Goal: Information Seeking & Learning: Check status

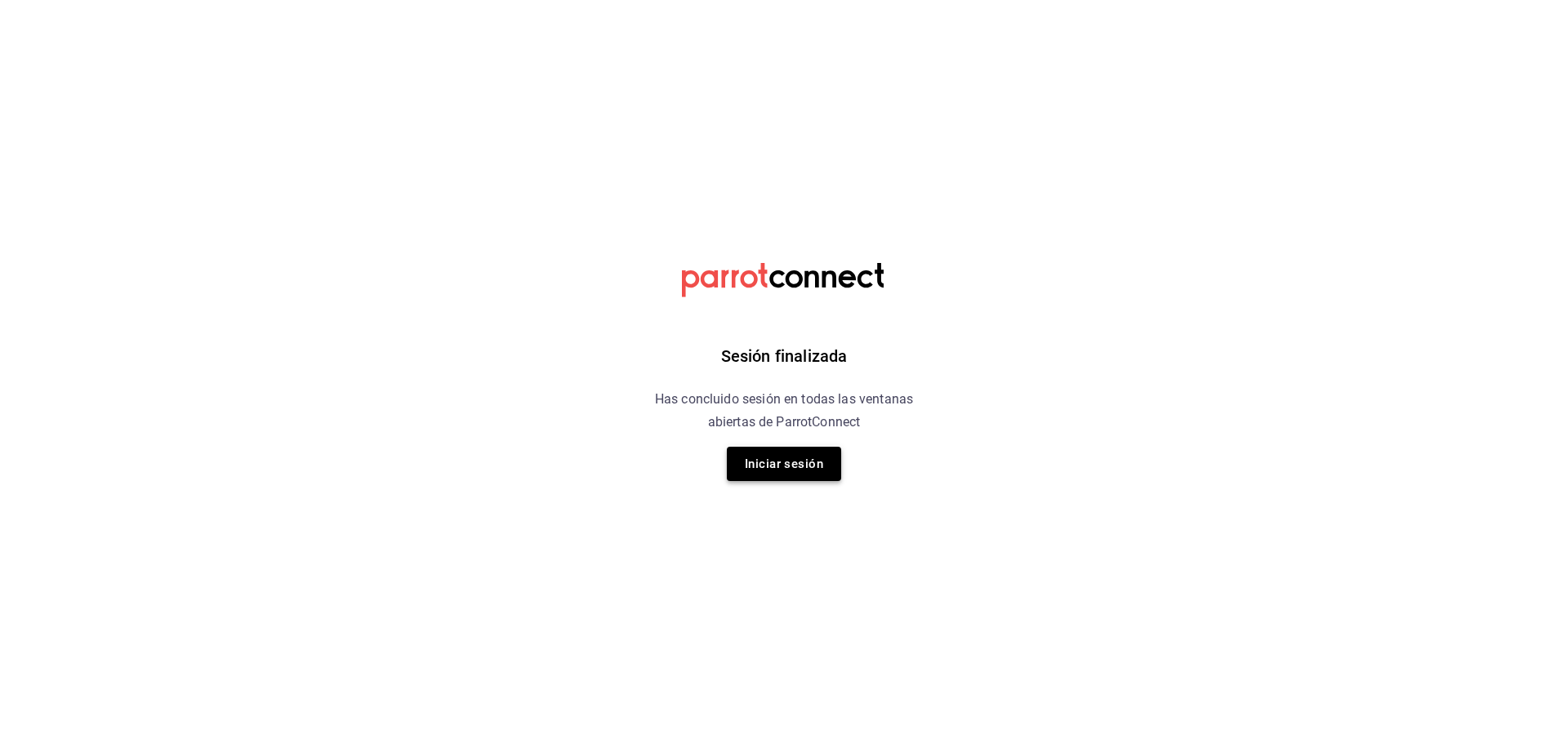
click at [807, 457] on button "Iniciar sesión" at bounding box center [783, 463] width 114 height 34
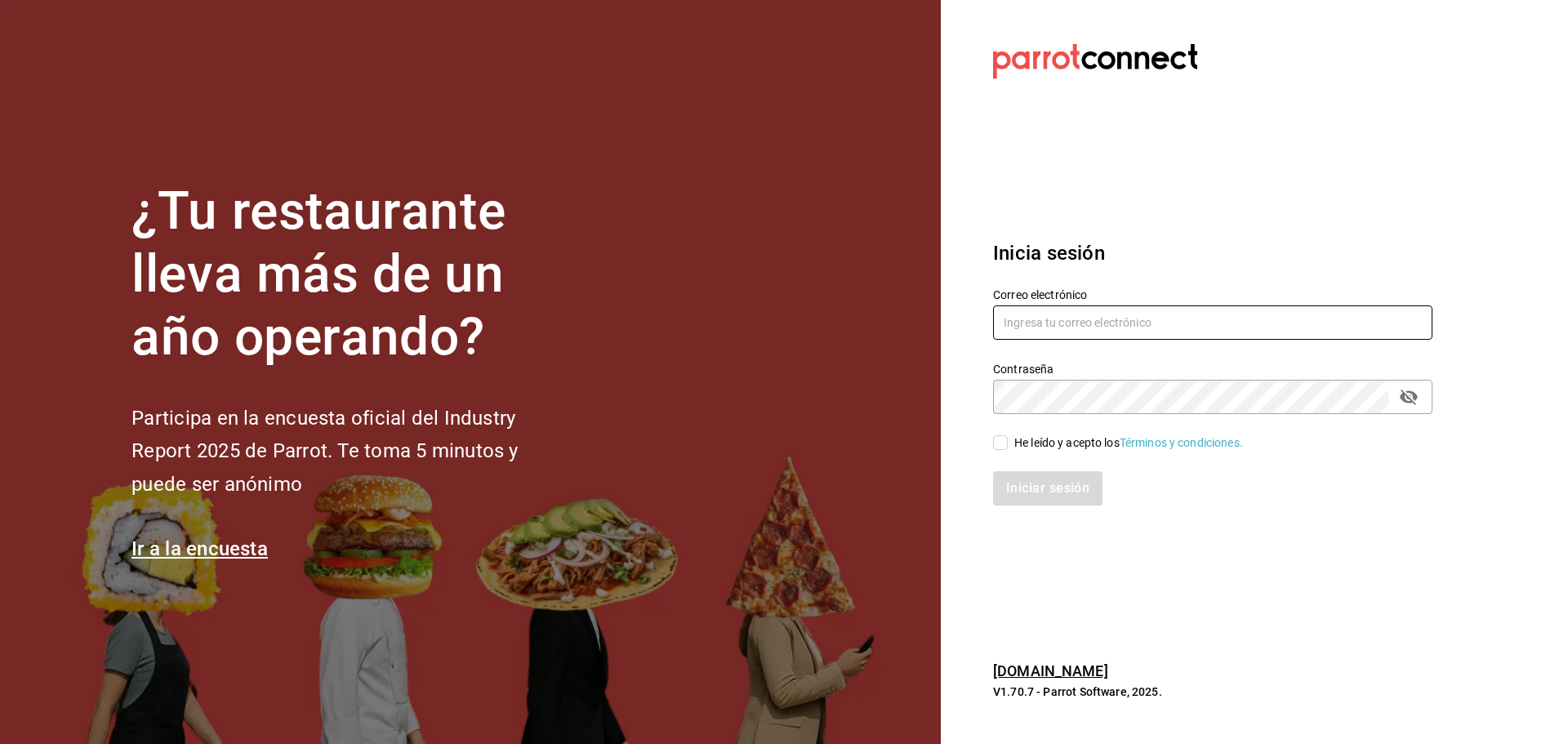
click at [1032, 327] on input "text" at bounding box center [1212, 322] width 439 height 34
drag, startPoint x: 1058, startPoint y: 313, endPoint x: 990, endPoint y: 324, distance: 68.9
click at [990, 324] on div "Correo electrónico phinojosa@eci.edu.mx" at bounding box center [1202, 305] width 459 height 74
type input "phinojosa@eci.edu.mx"
click at [1167, 378] on div "Contraseña Contraseña" at bounding box center [1212, 388] width 439 height 52
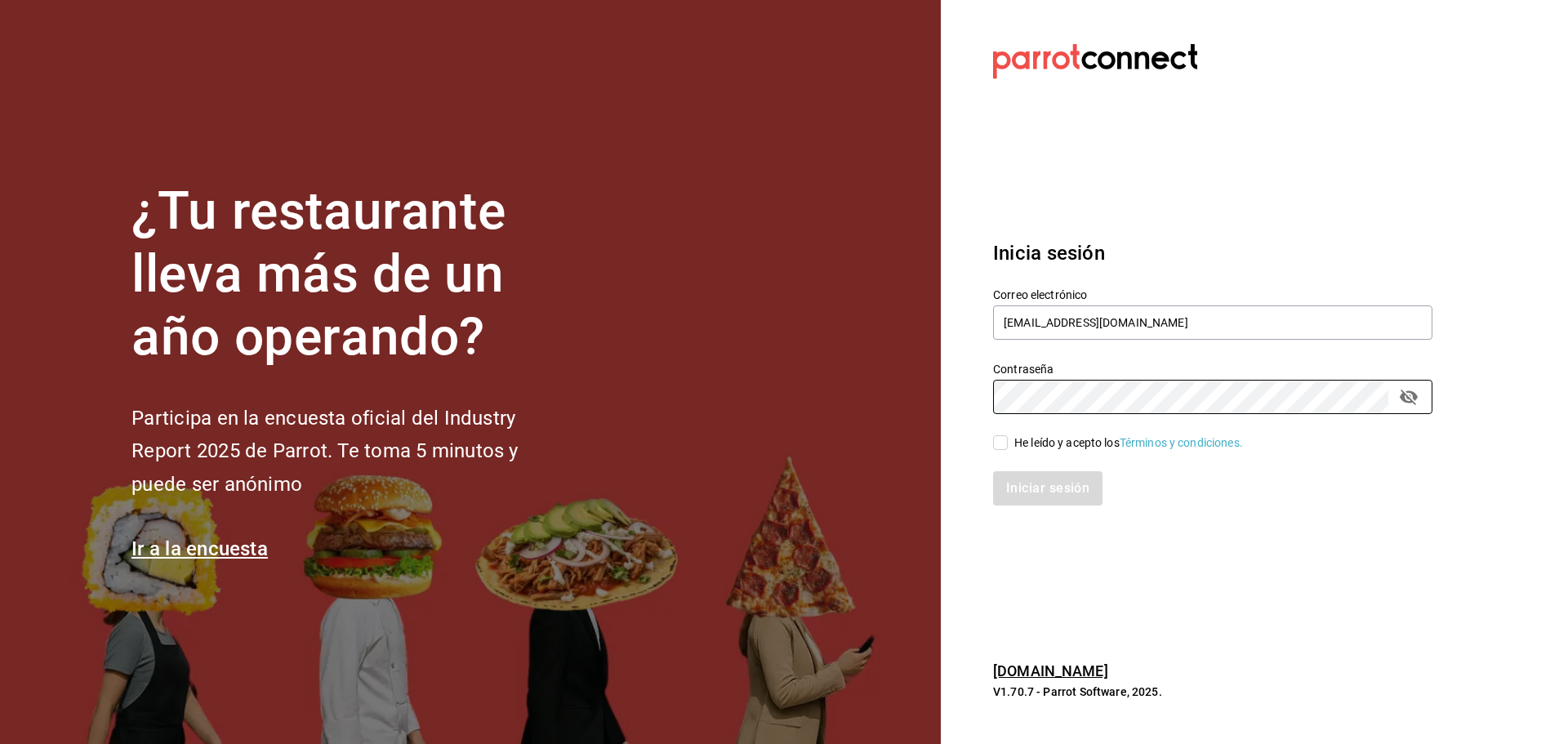
click at [998, 450] on input "He leído y acepto los Términos y condiciones." at bounding box center [1000, 443] width 15 height 15
checkbox input "true"
click at [1032, 483] on button "Iniciar sesión" at bounding box center [1048, 488] width 111 height 34
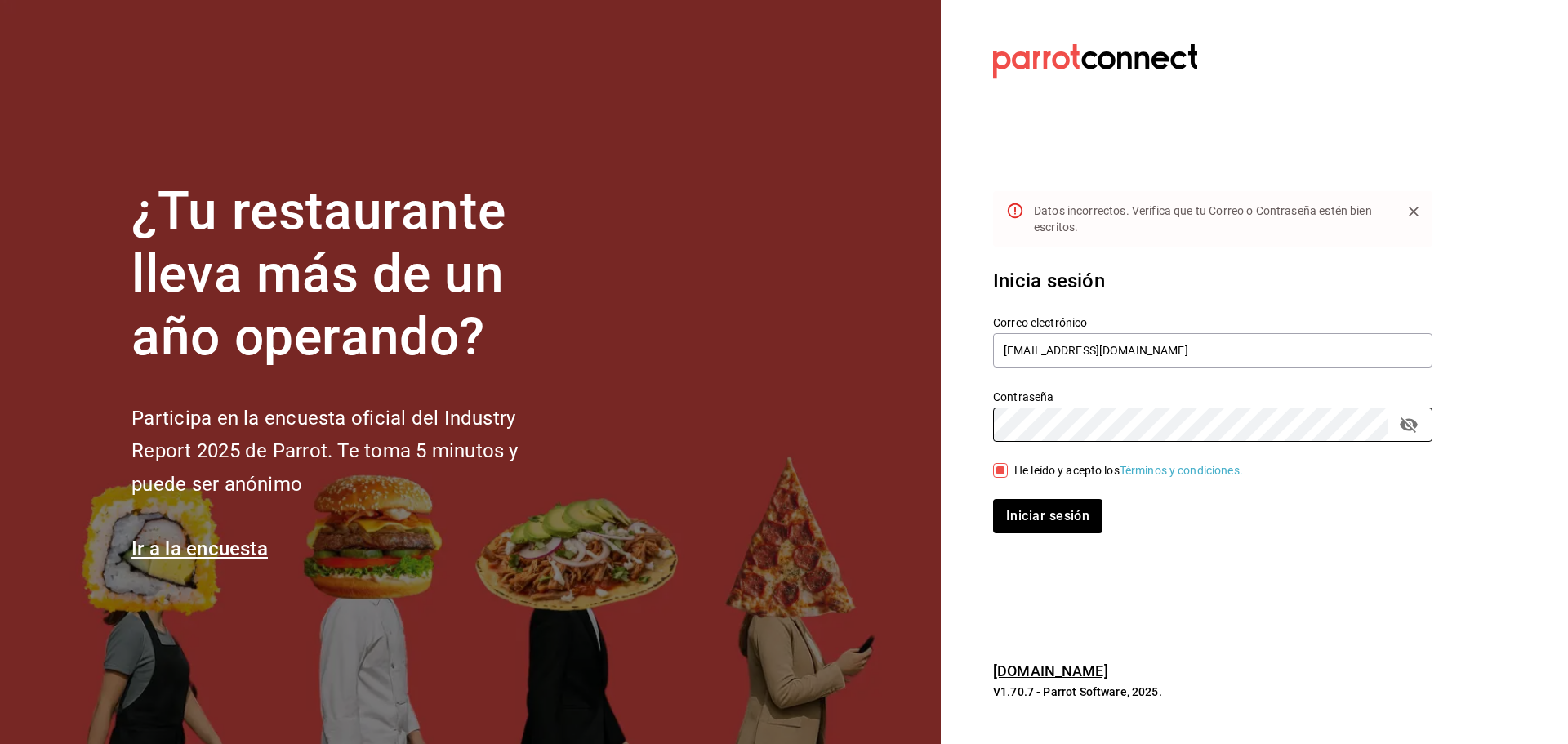
click at [940, 417] on div "¿Tu restaurante lleva más de un año operando? Participa en la encuesta oficial …" at bounding box center [784, 372] width 1568 height 744
click at [993, 499] on button "Iniciar sesión" at bounding box center [1047, 516] width 109 height 34
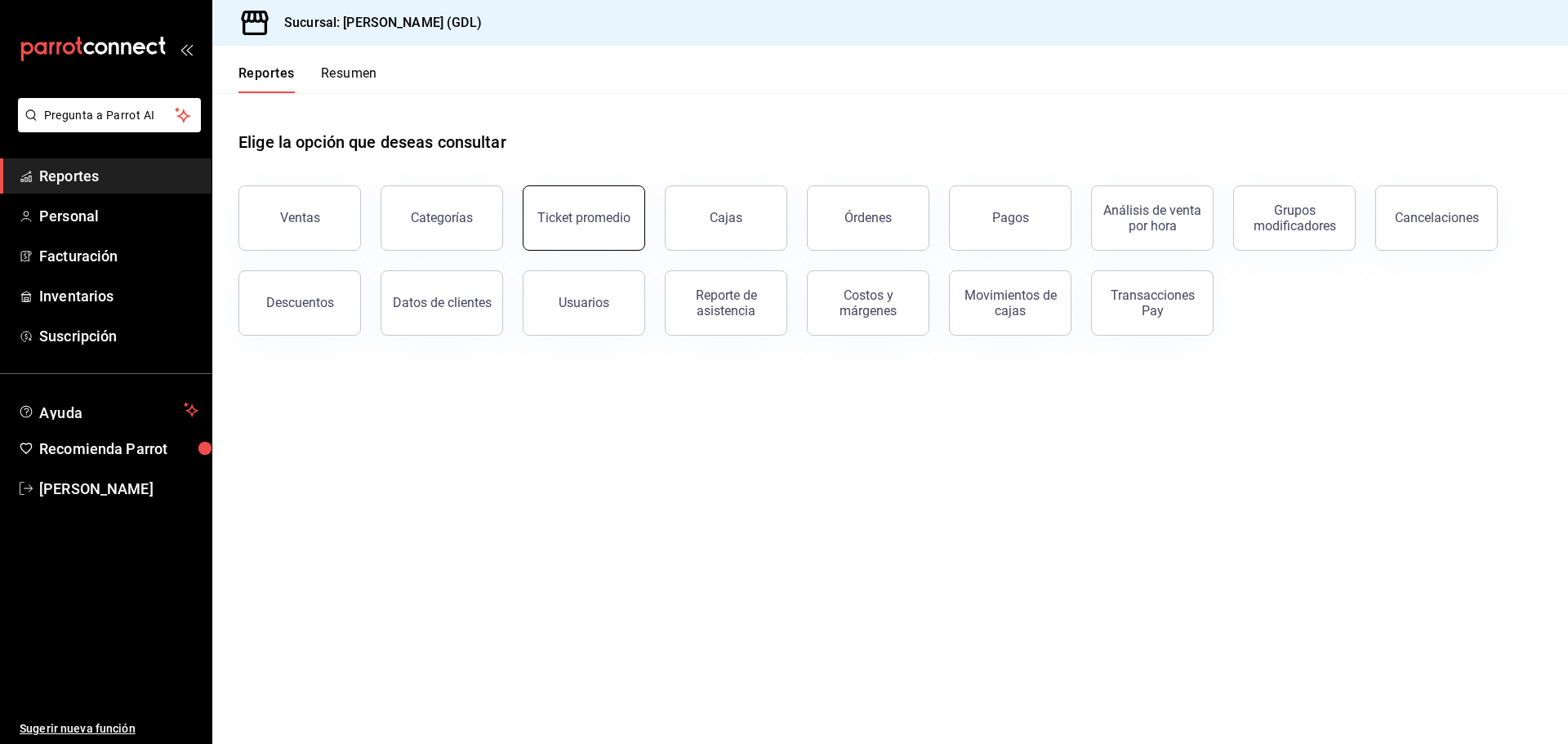
click at [554, 219] on div "Ticket promedio" at bounding box center [584, 217] width 93 height 16
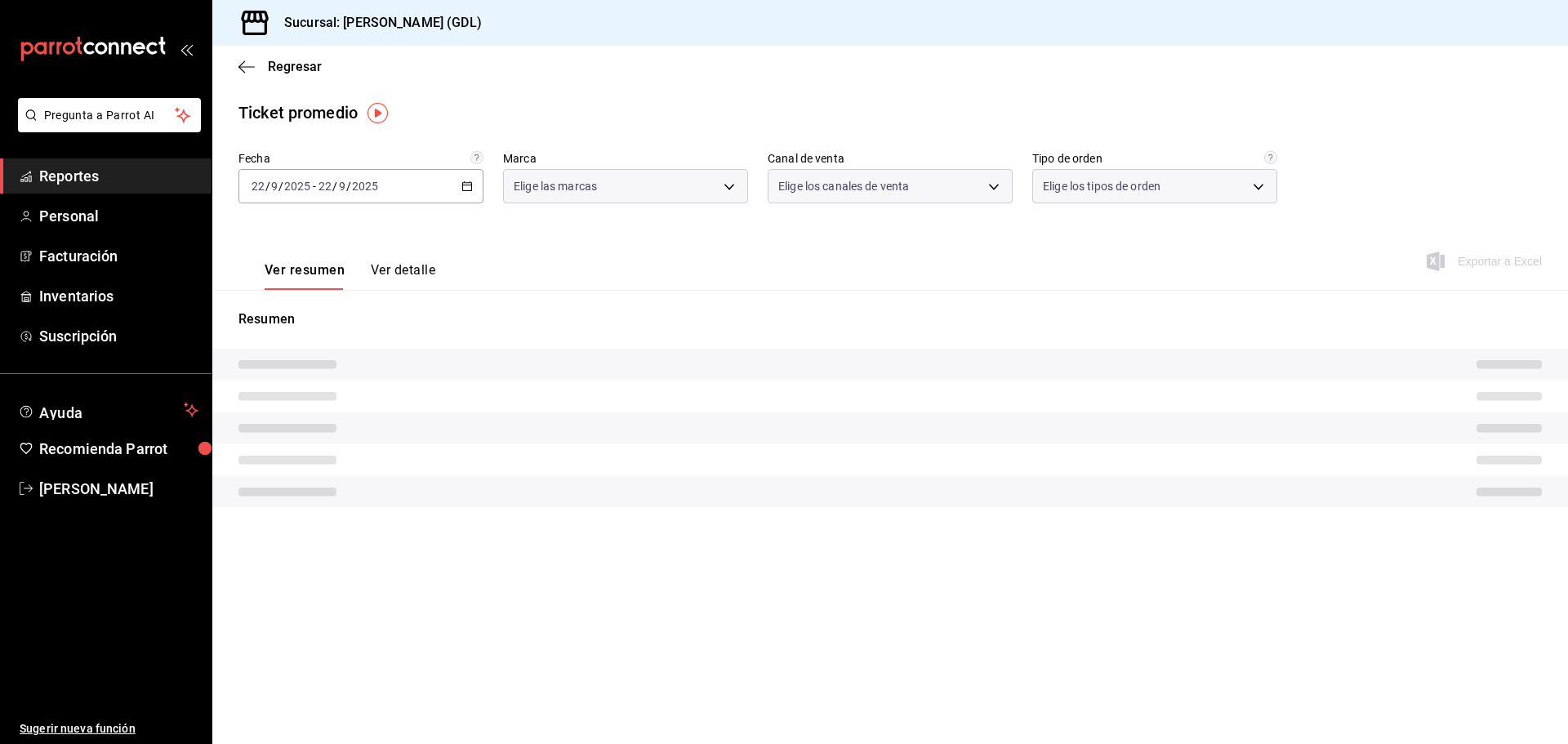
type input "c98b01ad-3431-465a-b391-fd370b6183a3"
type input "PARROT,UBER_EATS,RAPPI,DIDI_FOOD,ONLINE"
type input "5ecffce5-4264-4a64-9be0-877fe03393fb,864f8ddf-f8b3-4635-a869-96c2fe4116ec,b5d94…"
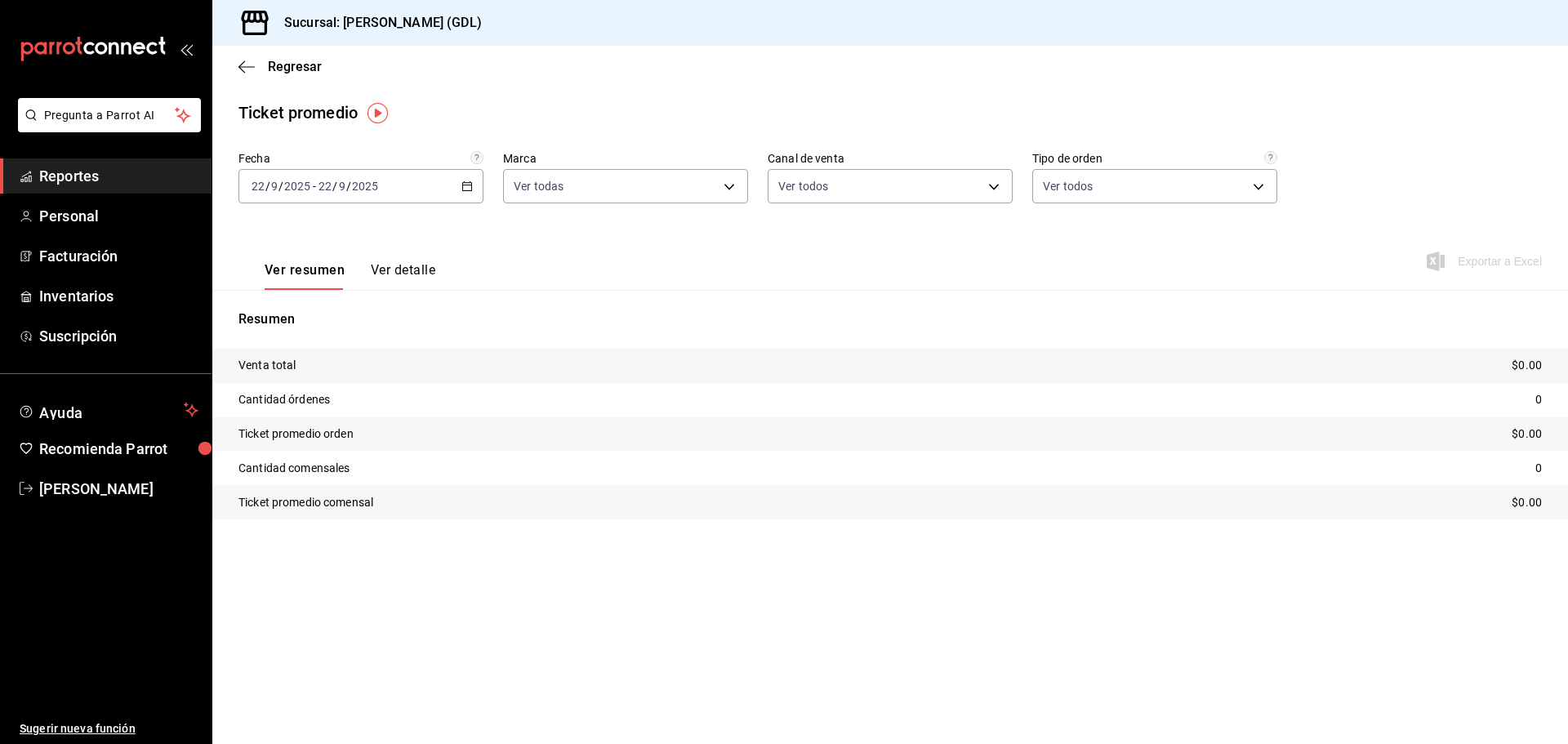
click at [480, 186] on div "[DATE] [DATE] - [DATE] [DATE]" at bounding box center [361, 186] width 245 height 34
click at [312, 378] on span "Rango de fechas" at bounding box center [315, 382] width 126 height 17
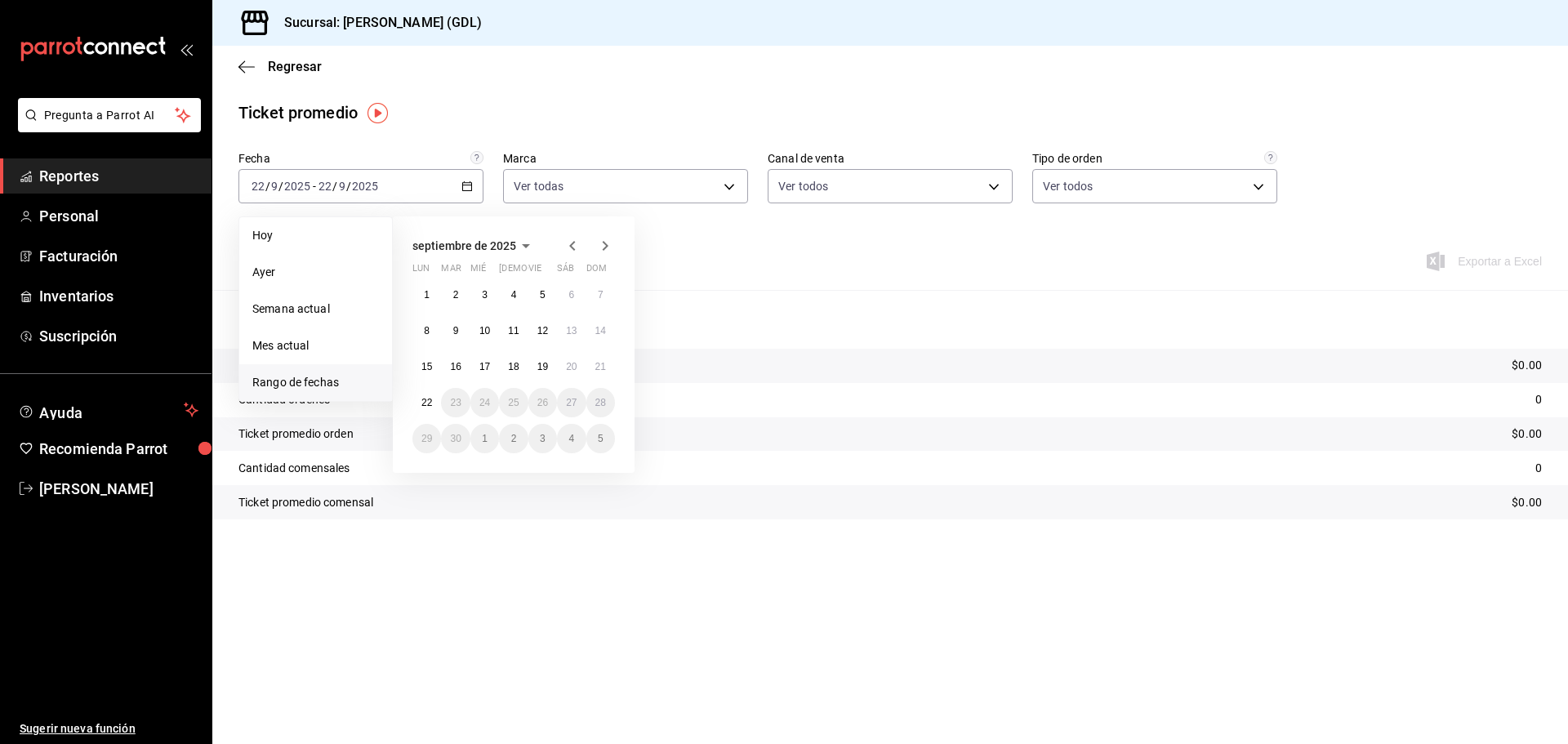
click at [572, 243] on icon "button" at bounding box center [572, 246] width 6 height 10
click at [569, 250] on icon "button" at bounding box center [572, 245] width 19 height 19
click at [450, 292] on button "1" at bounding box center [455, 295] width 29 height 30
click at [508, 437] on abbr "31" at bounding box center [512, 438] width 10 height 11
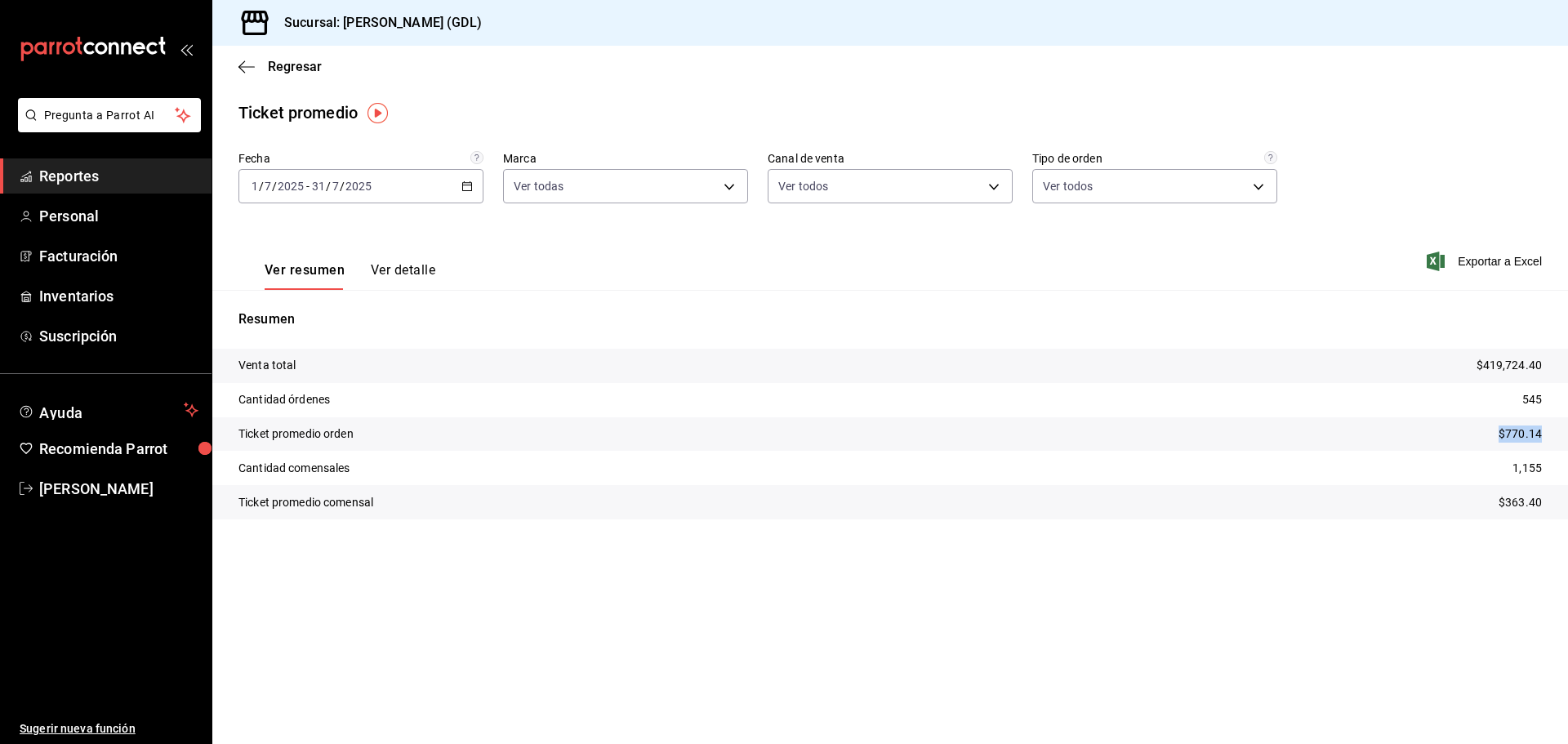
drag, startPoint x: 1498, startPoint y: 437, endPoint x: 1543, endPoint y: 433, distance: 45.2
click at [1543, 433] on tr "Ticket promedio orden $770.14" at bounding box center [890, 434] width 1356 height 34
copy p "$770.14"
drag, startPoint x: 1510, startPoint y: 467, endPoint x: 1542, endPoint y: 466, distance: 32.0
click at [1542, 466] on tr "Cantidad comensales 1,155" at bounding box center [890, 468] width 1356 height 34
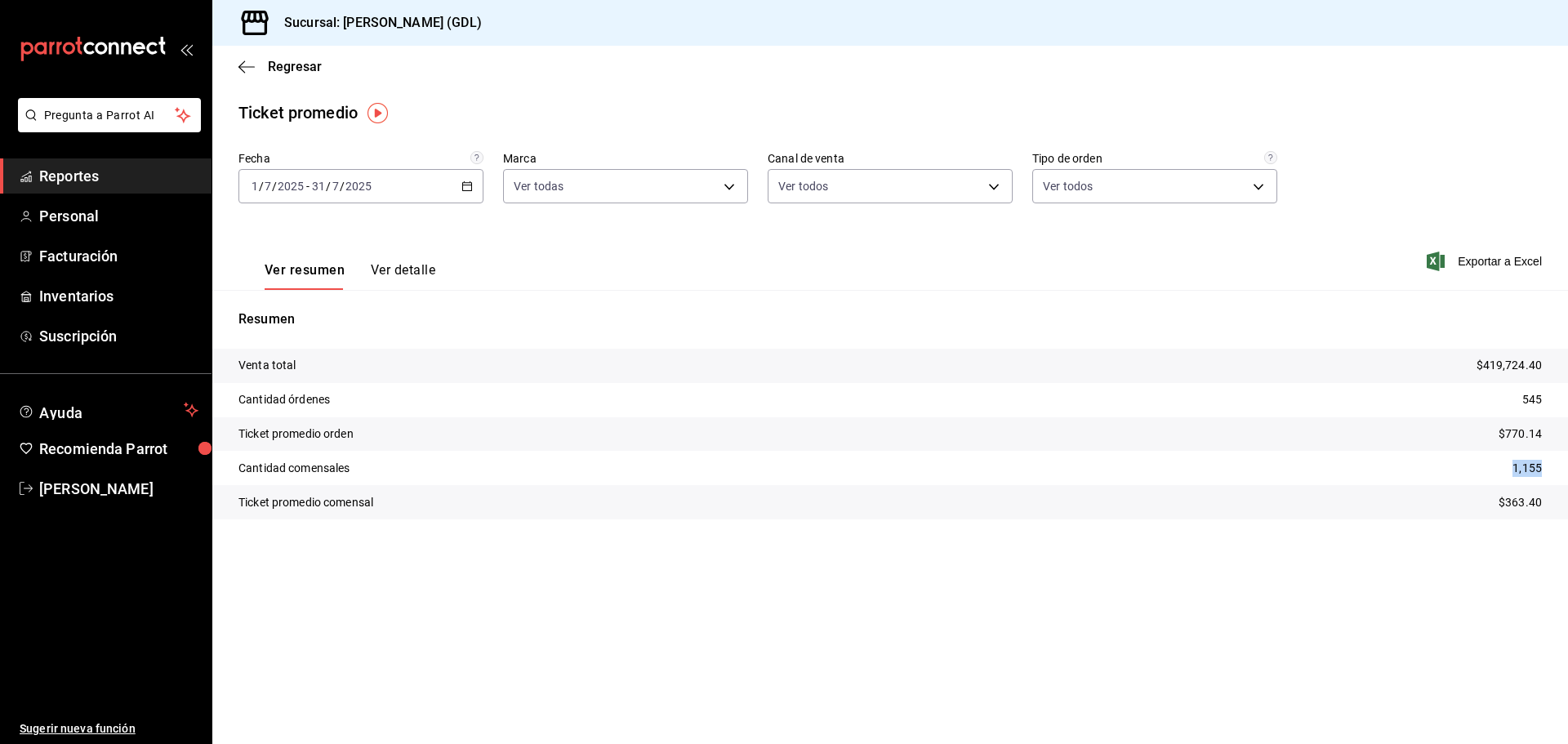
copy p "1,155"
click at [413, 180] on div "[DATE] [DATE] - [DATE] [DATE]" at bounding box center [361, 186] width 245 height 34
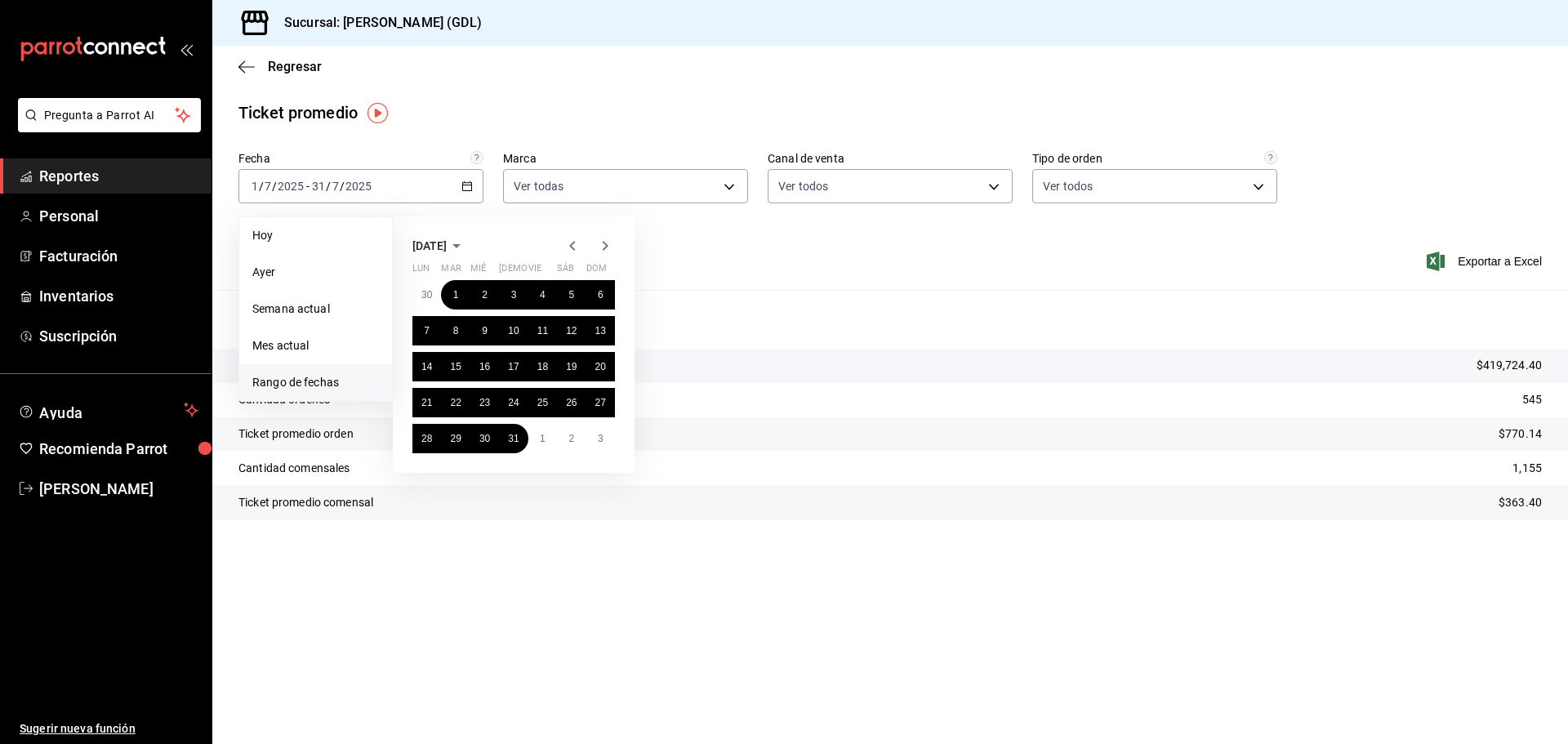
click at [603, 247] on icon "button" at bounding box center [605, 245] width 19 height 19
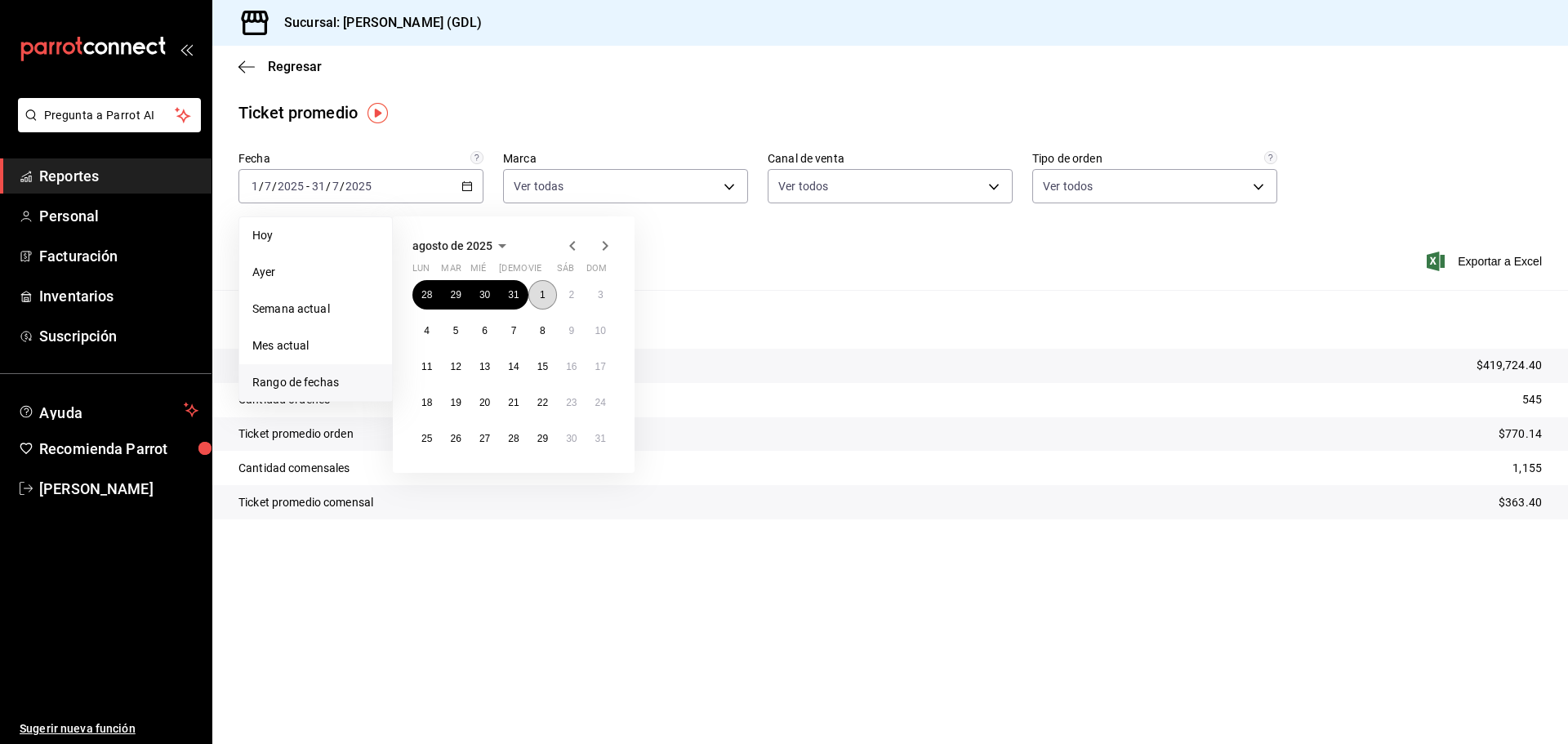
click at [534, 292] on button "1" at bounding box center [542, 295] width 29 height 30
click at [605, 440] on abbr "31" at bounding box center [600, 438] width 10 height 11
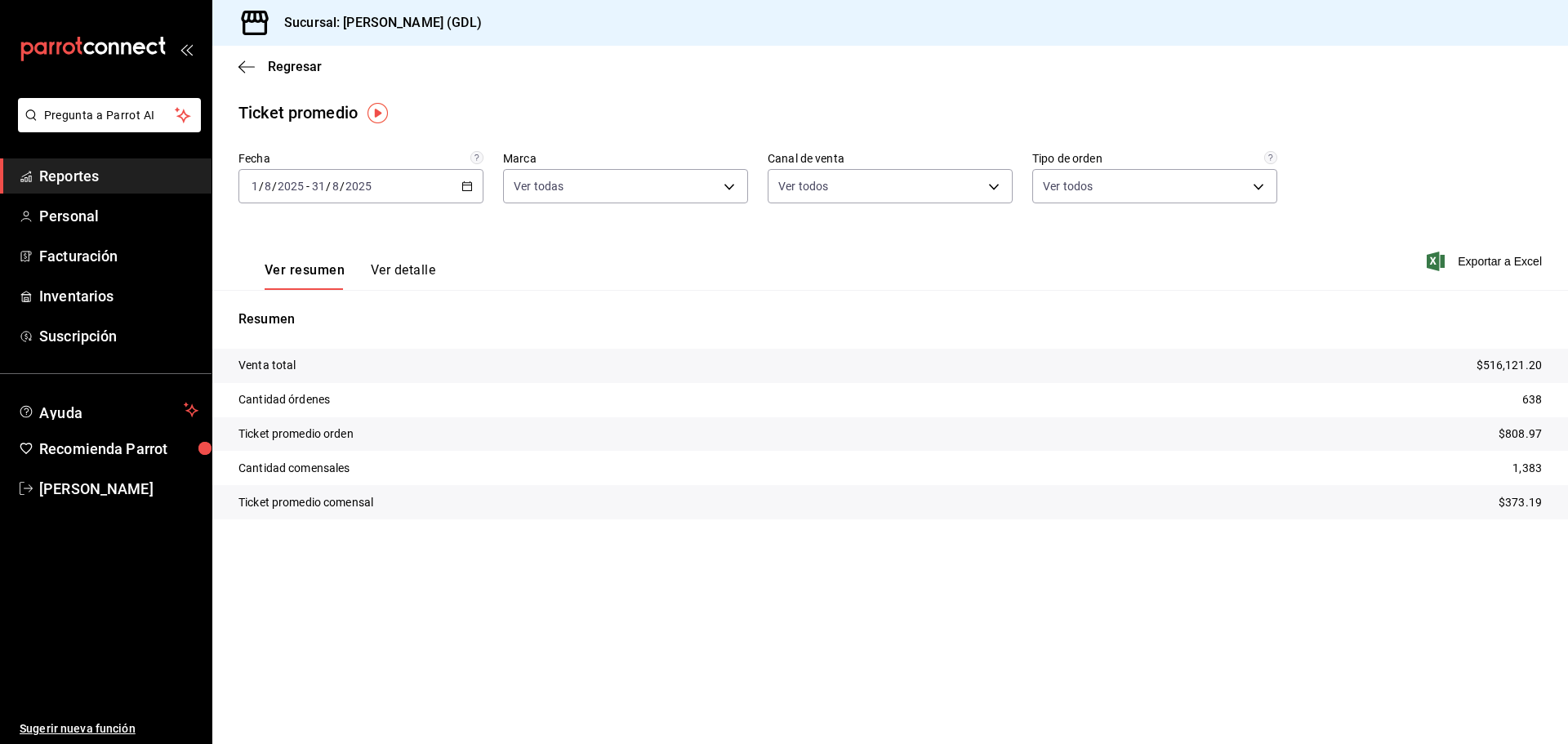
click at [1529, 467] on p "1,383" at bounding box center [1527, 468] width 30 height 17
click at [1525, 433] on p "$808.97" at bounding box center [1520, 434] width 44 height 17
copy p "808.97"
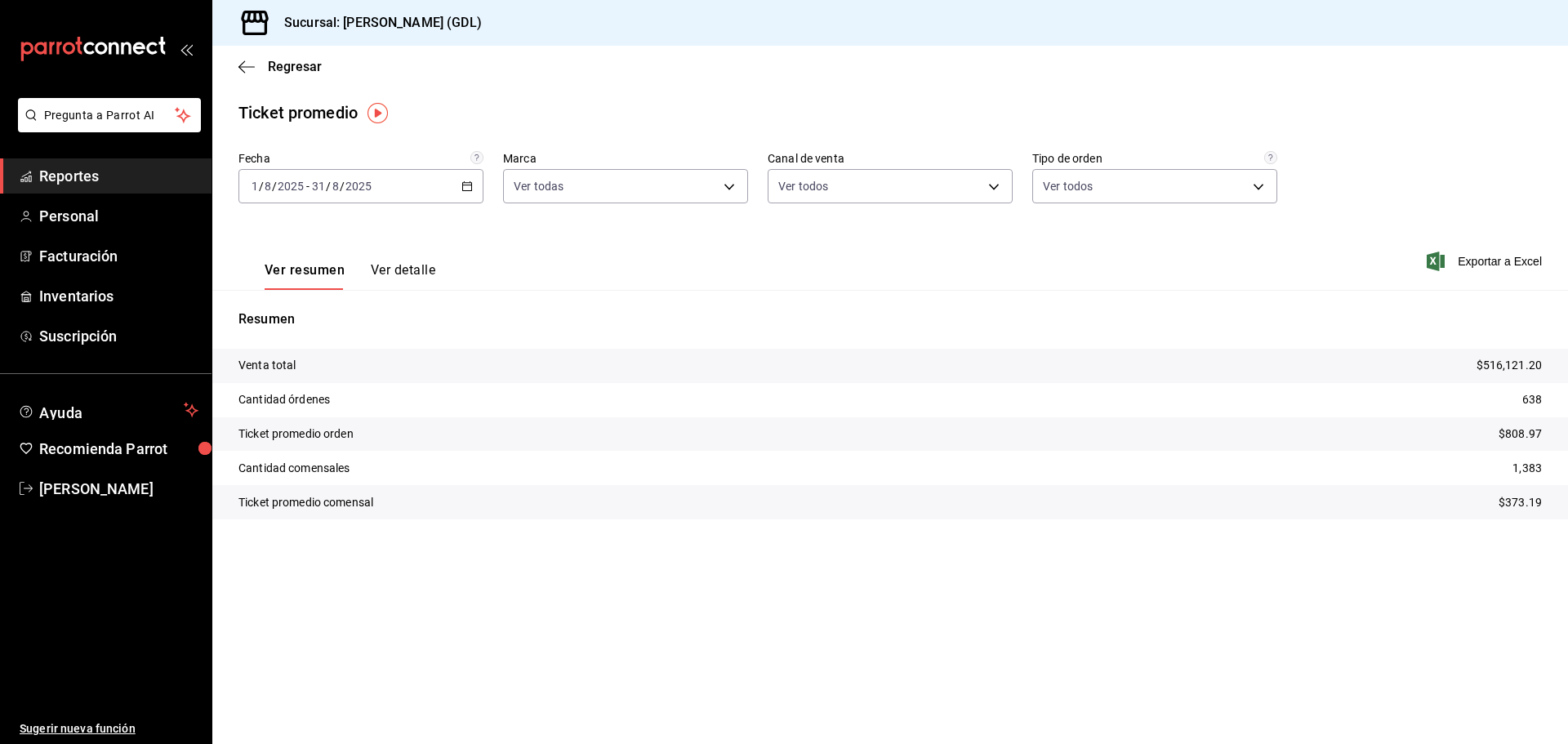
click at [1524, 466] on p "1,383" at bounding box center [1527, 468] width 30 height 17
copy p "1,383"
